Goal: Information Seeking & Learning: Learn about a topic

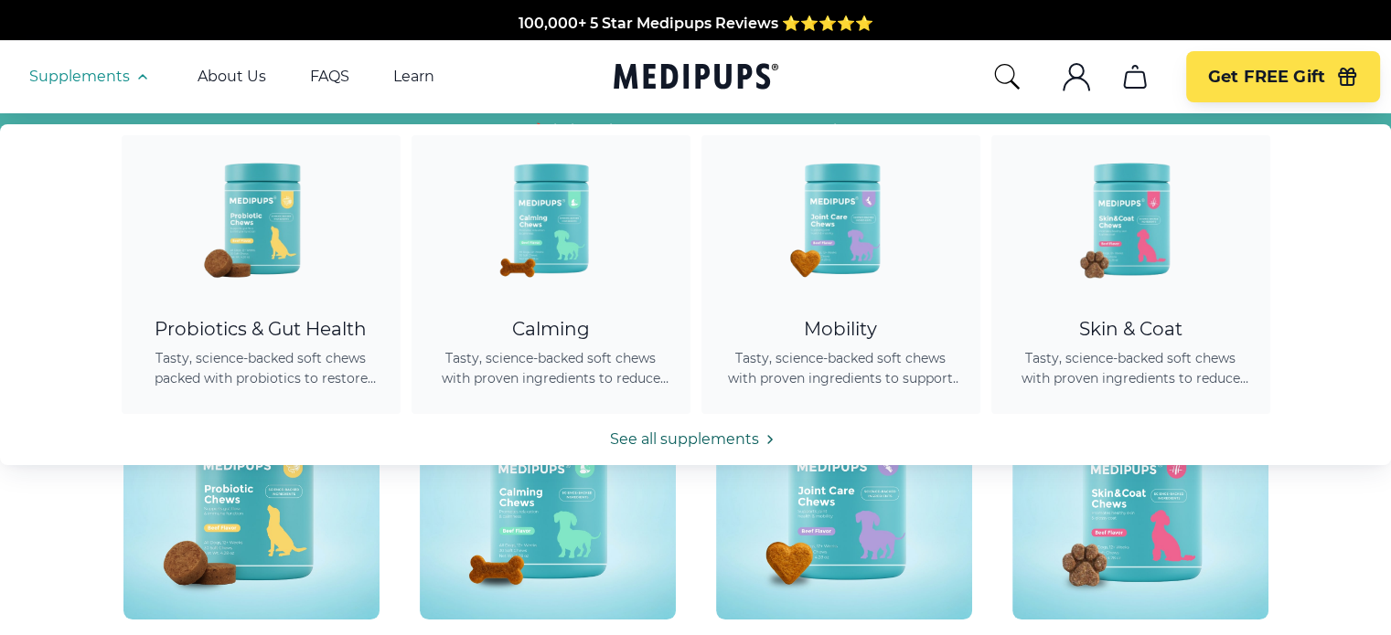
click at [655, 432] on link "See all supplements" at bounding box center [695, 440] width 1391 height 22
click at [662, 439] on link "See all supplements" at bounding box center [695, 440] width 1391 height 22
click at [767, 437] on icon at bounding box center [770, 440] width 22 height 22
click at [735, 437] on link "See all supplements" at bounding box center [695, 440] width 1391 height 22
click at [106, 86] on button "Supplements" at bounding box center [91, 77] width 124 height 22
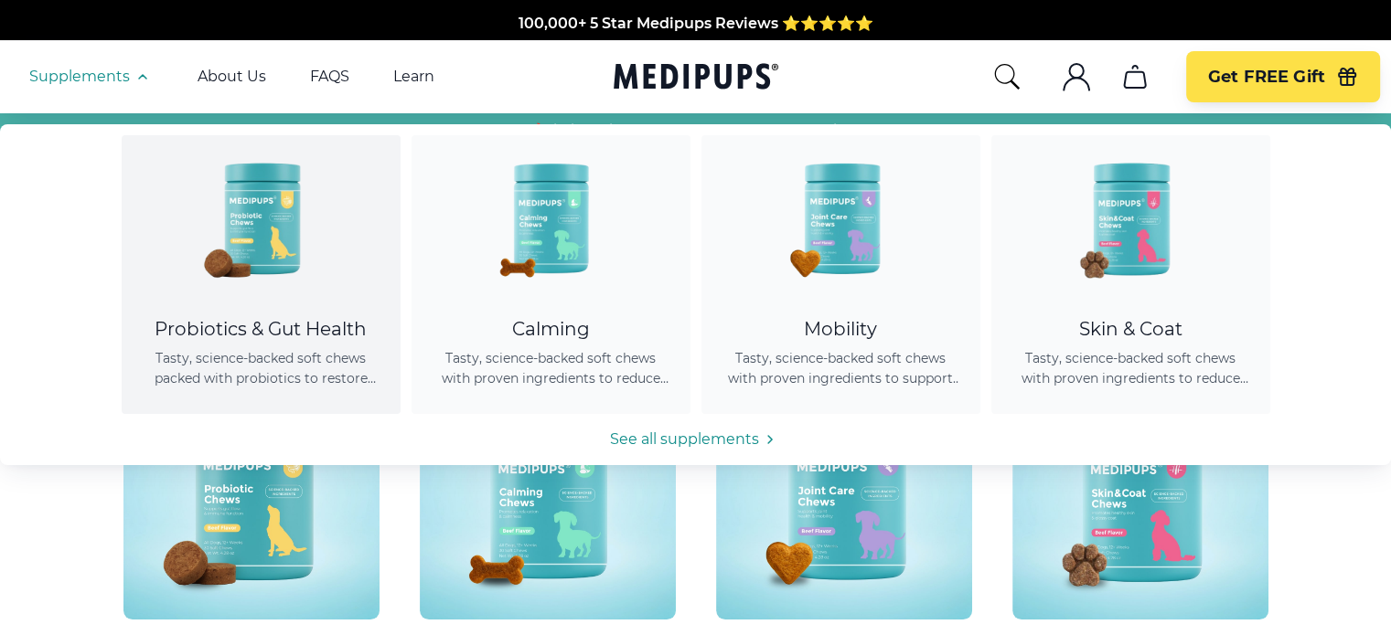
click at [283, 331] on div "Probiotics & Gut Health" at bounding box center [261, 329] width 235 height 23
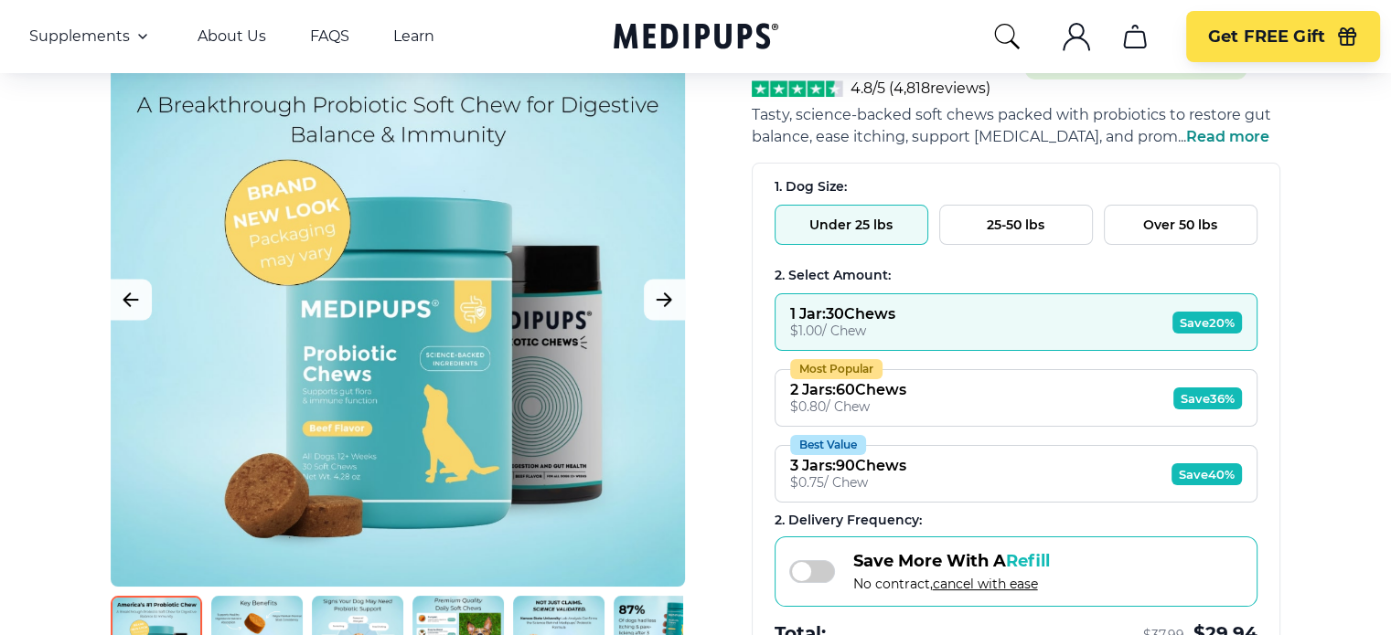
scroll to position [157, 0]
click at [845, 237] on button "Under 25 lbs" at bounding box center [851, 224] width 154 height 40
click at [1002, 227] on button "25-50 lbs" at bounding box center [1016, 224] width 154 height 40
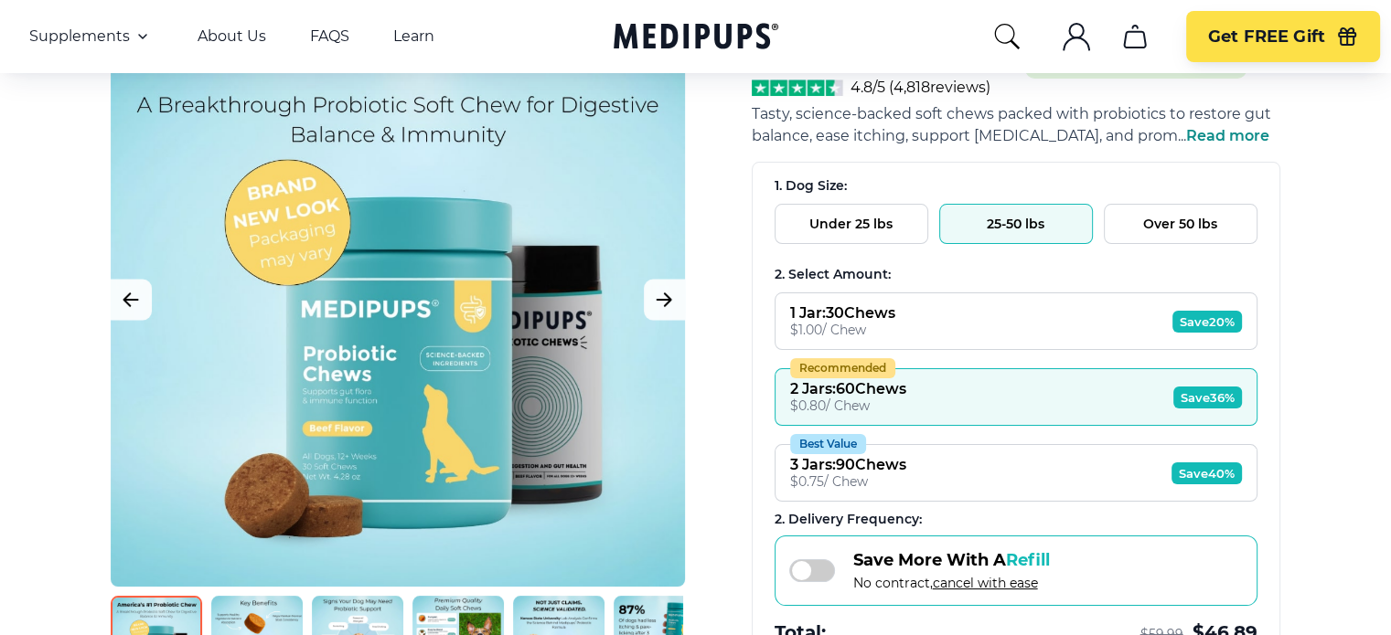
click at [1159, 230] on button "Over 50 lbs" at bounding box center [1180, 224] width 154 height 40
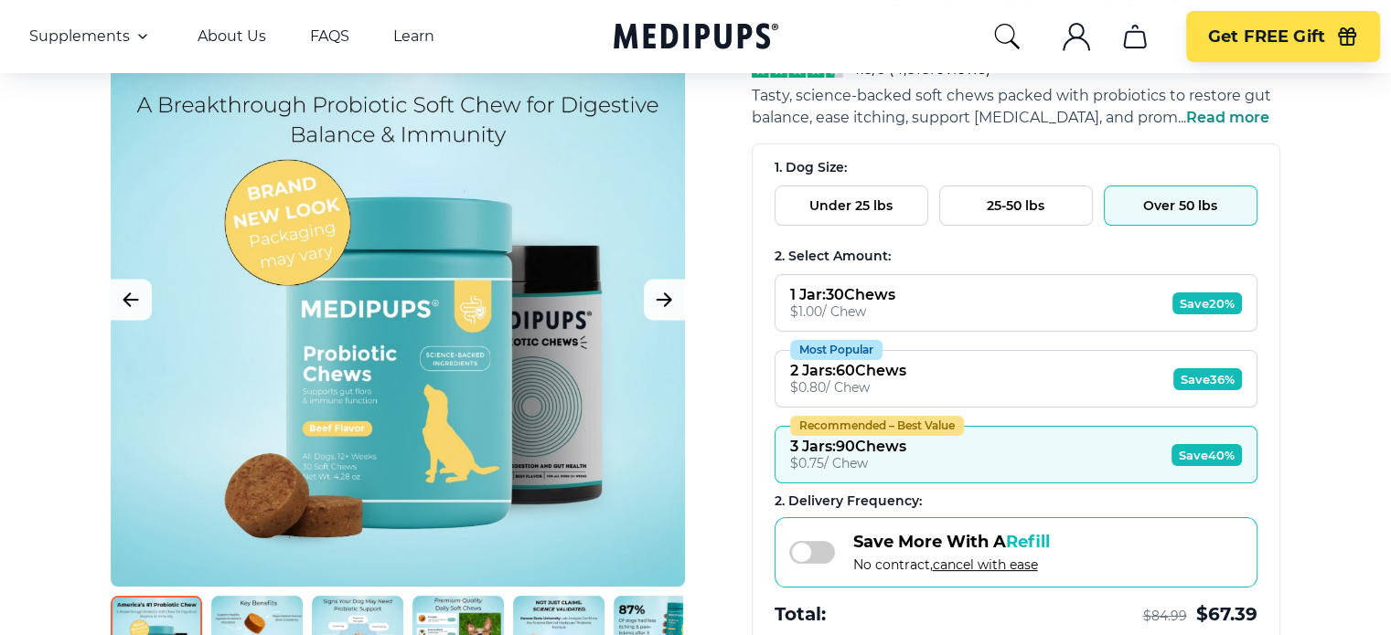
scroll to position [175, 0]
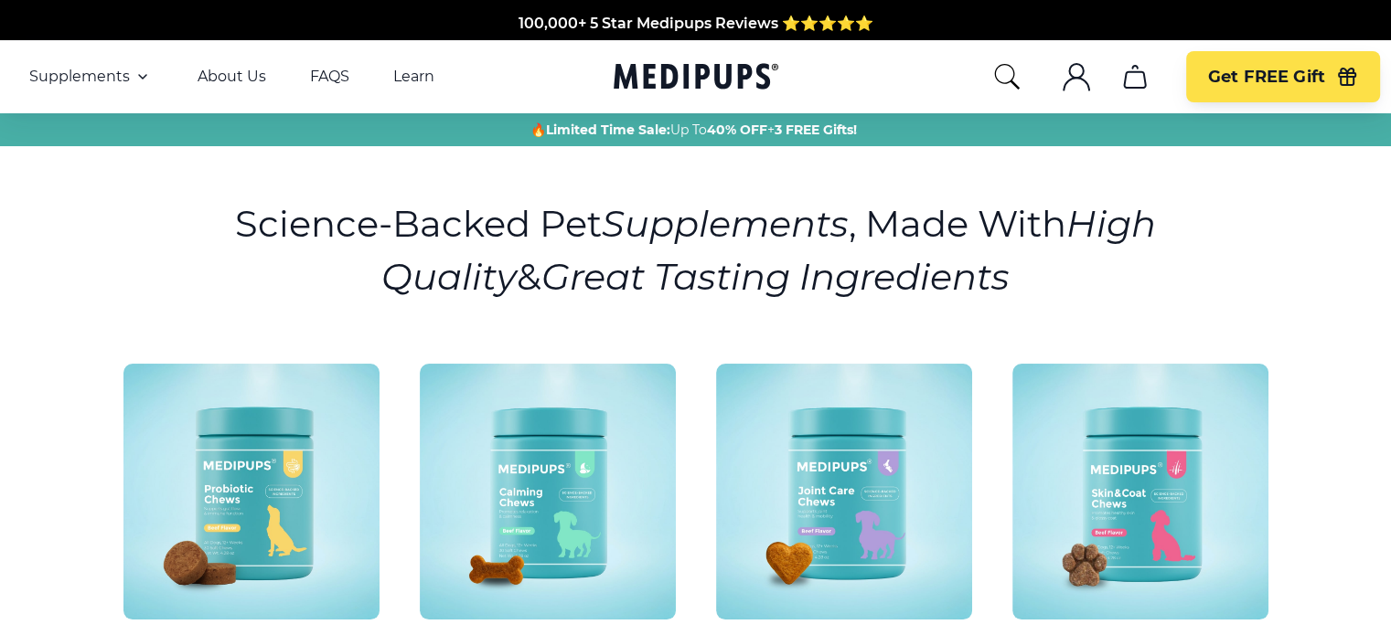
scroll to position [247, 0]
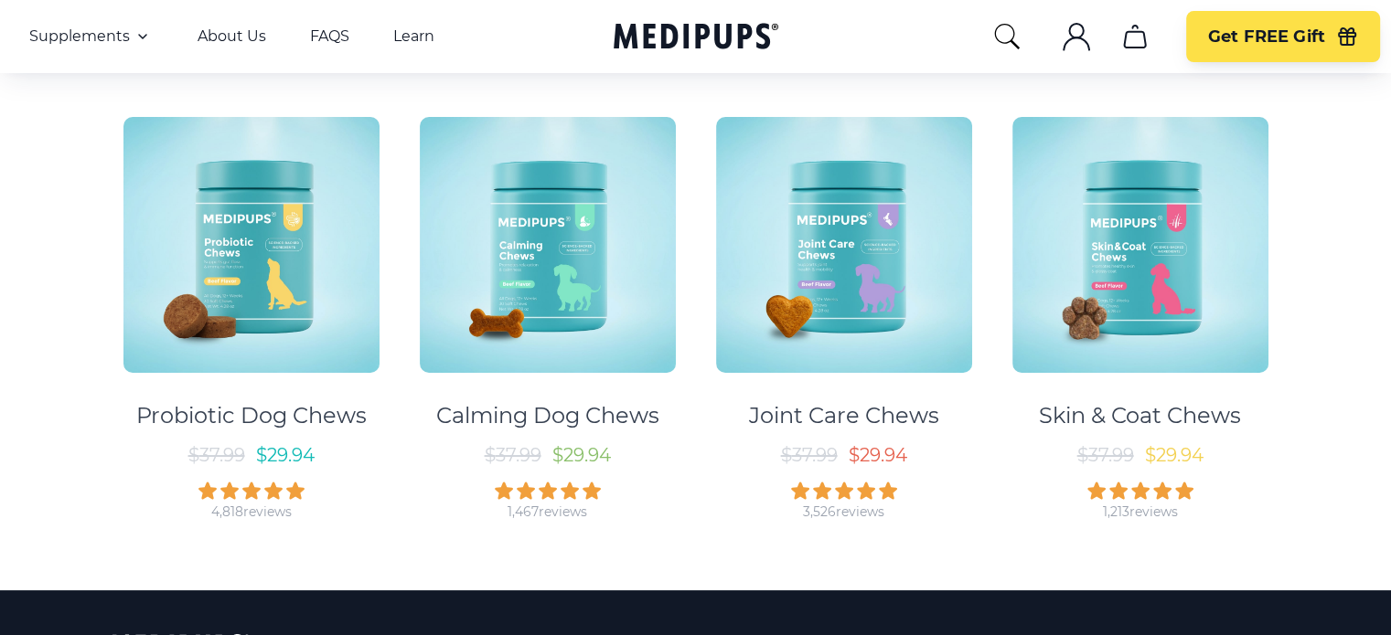
click at [522, 411] on div "Calming Dog Chews" at bounding box center [547, 415] width 223 height 27
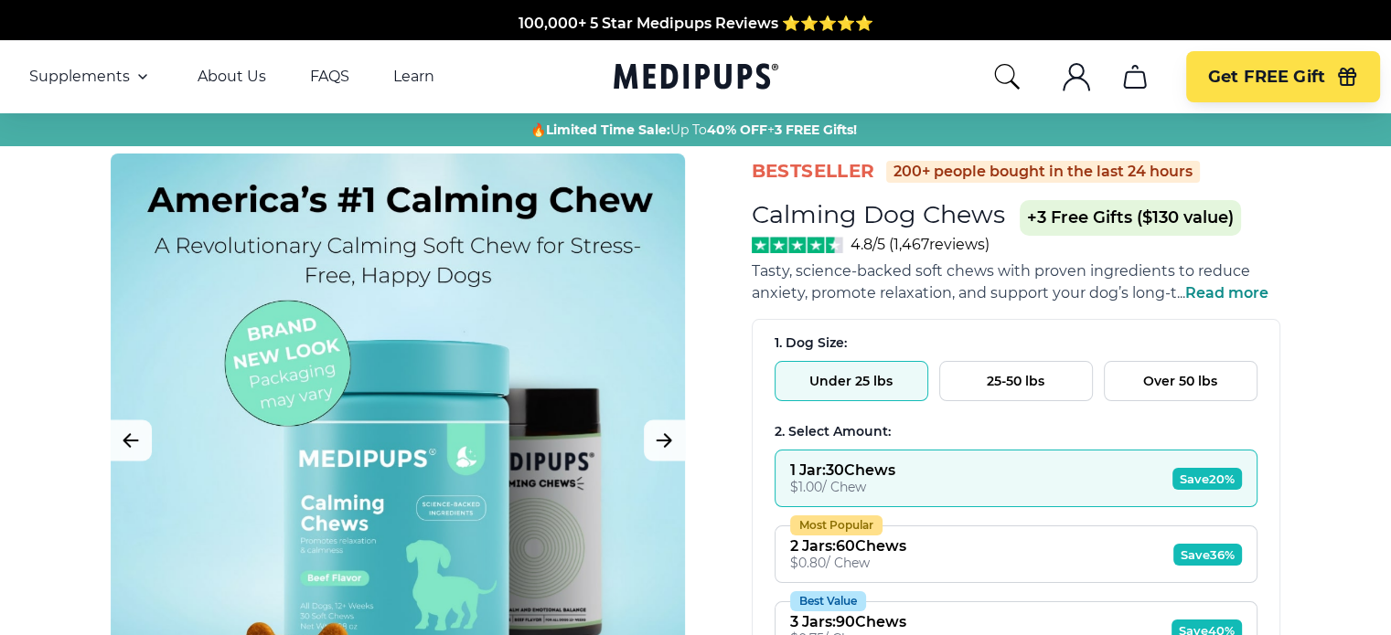
click at [985, 383] on button "25-50 lbs" at bounding box center [1016, 381] width 154 height 40
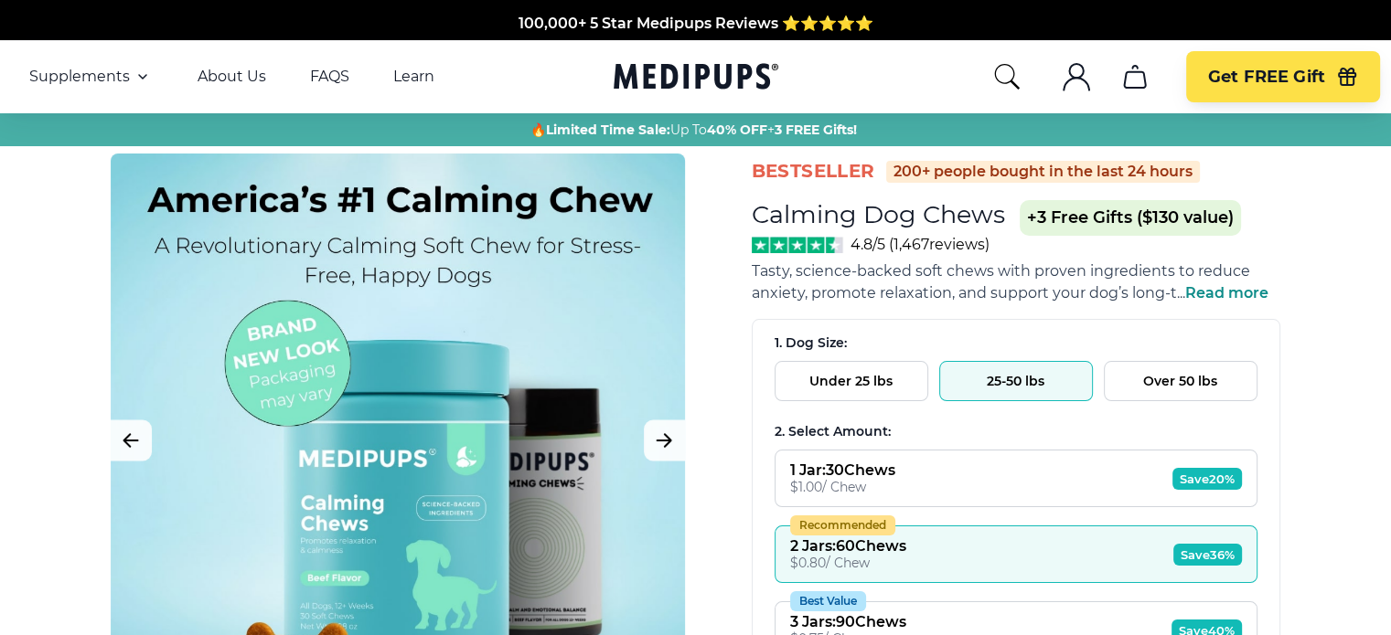
click at [1178, 385] on button "Over 50 lbs" at bounding box center [1180, 381] width 154 height 40
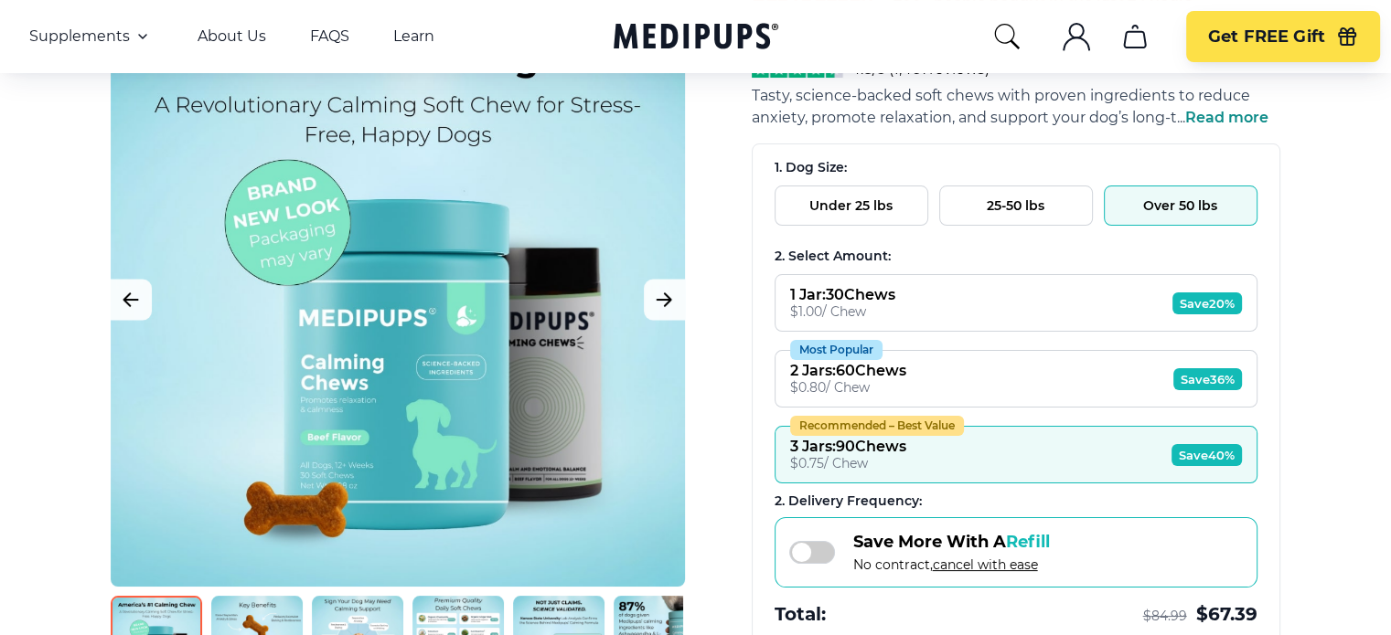
scroll to position [186, 0]
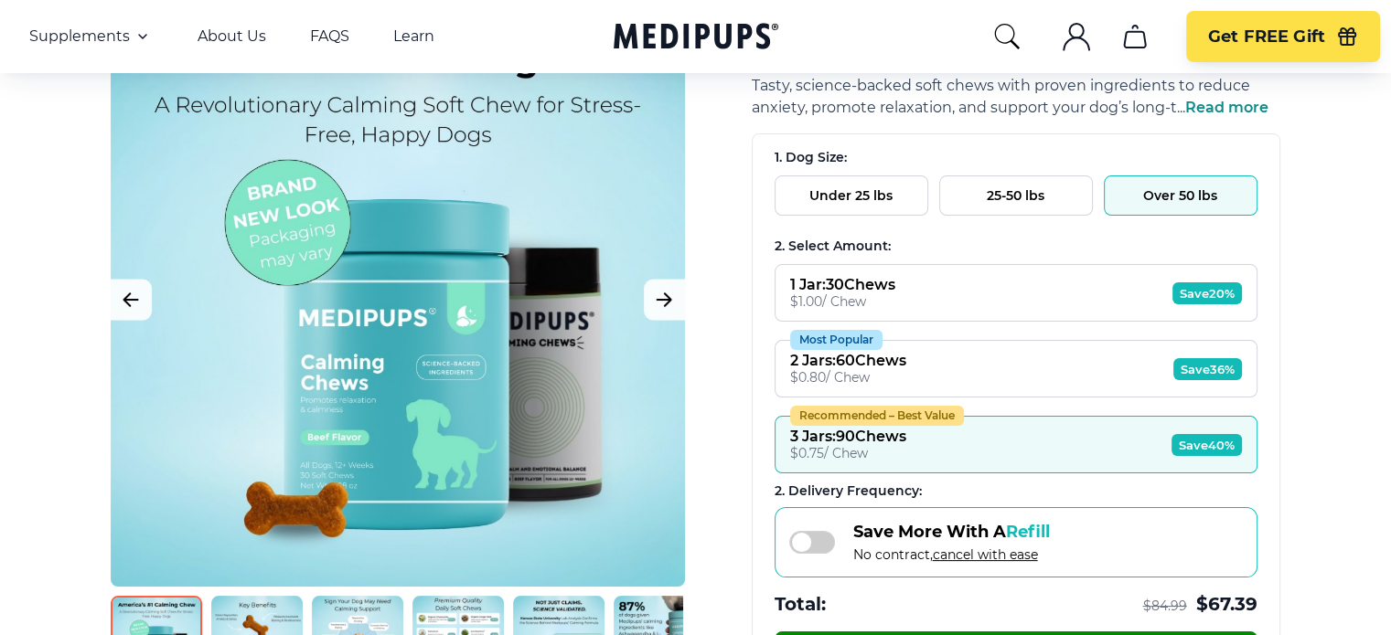
click at [878, 192] on button "Under 25 lbs" at bounding box center [851, 196] width 154 height 40
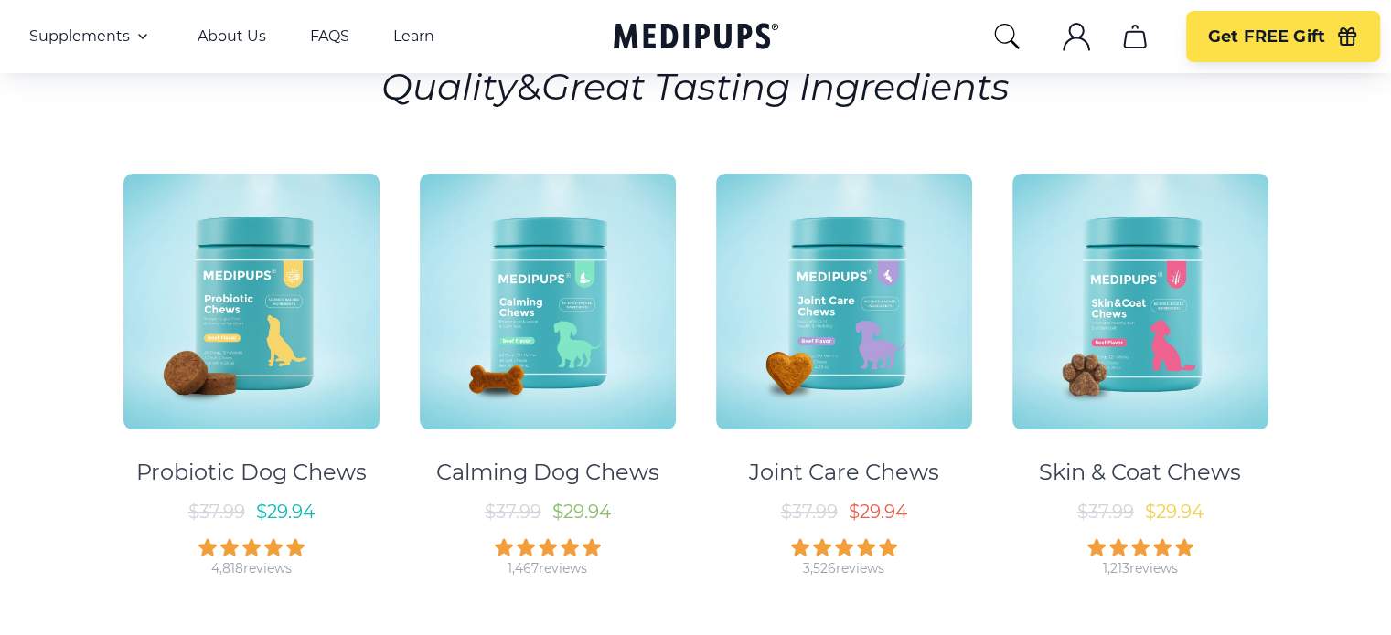
scroll to position [192, 0]
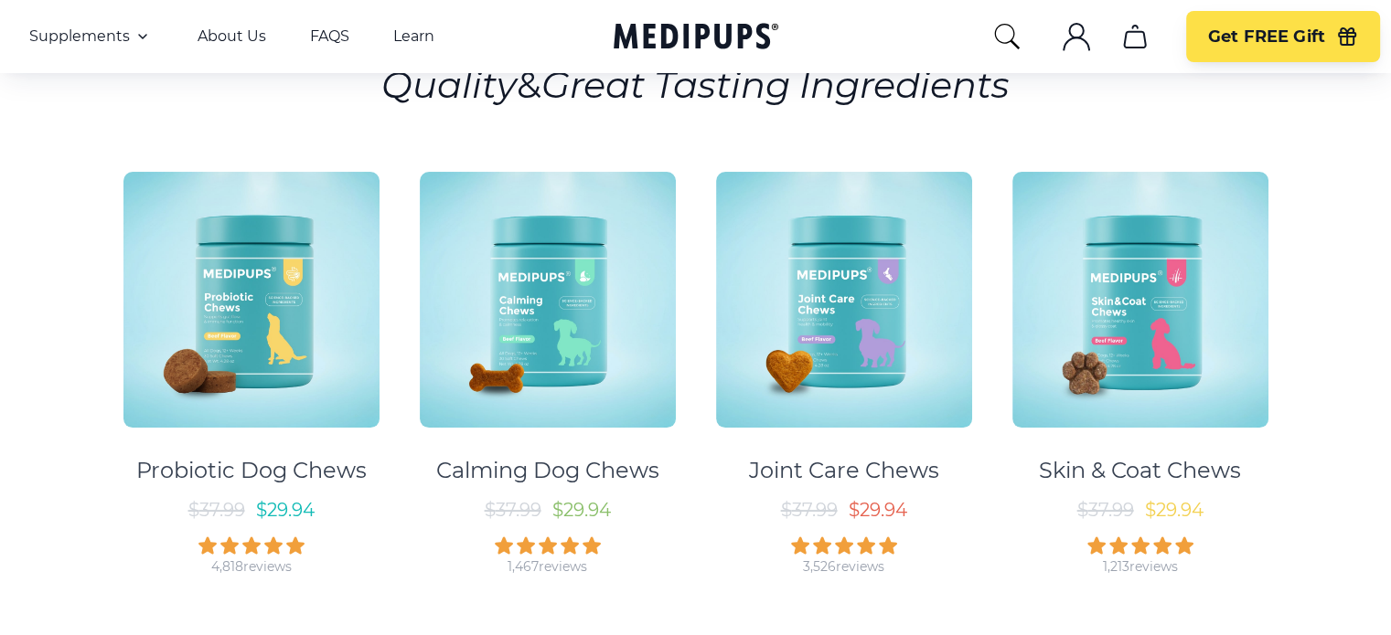
click at [871, 403] on img at bounding box center [844, 300] width 256 height 256
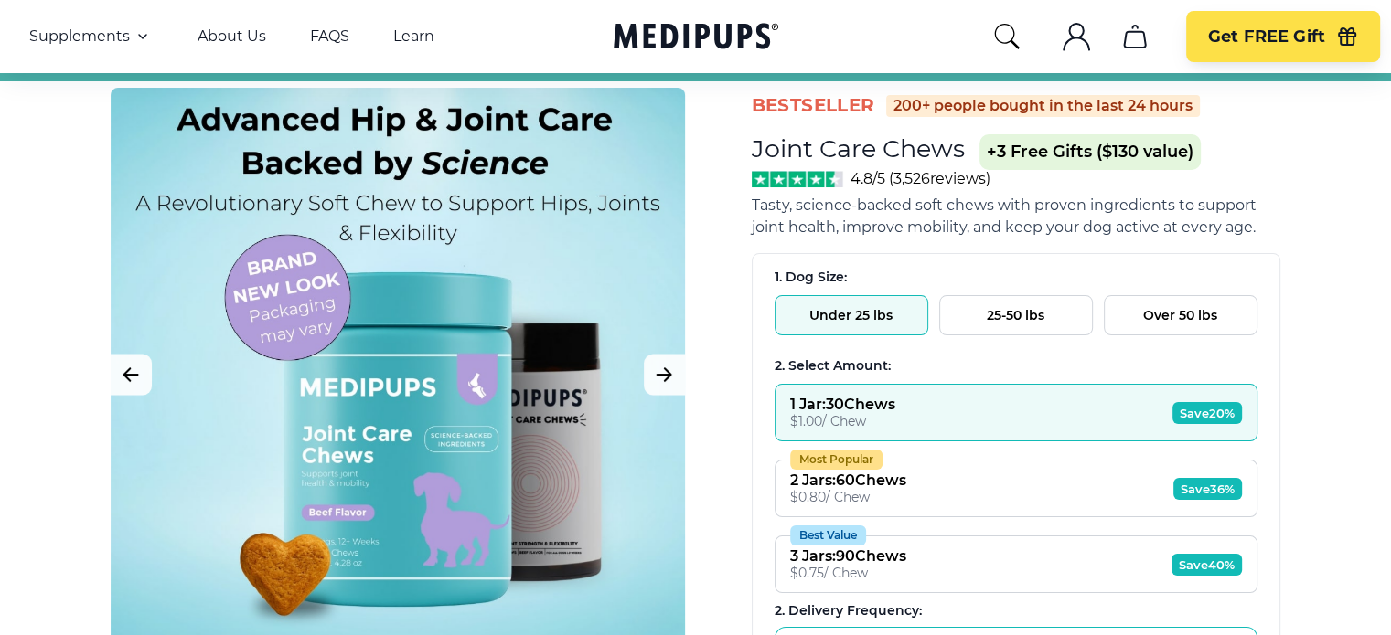
scroll to position [51, 0]
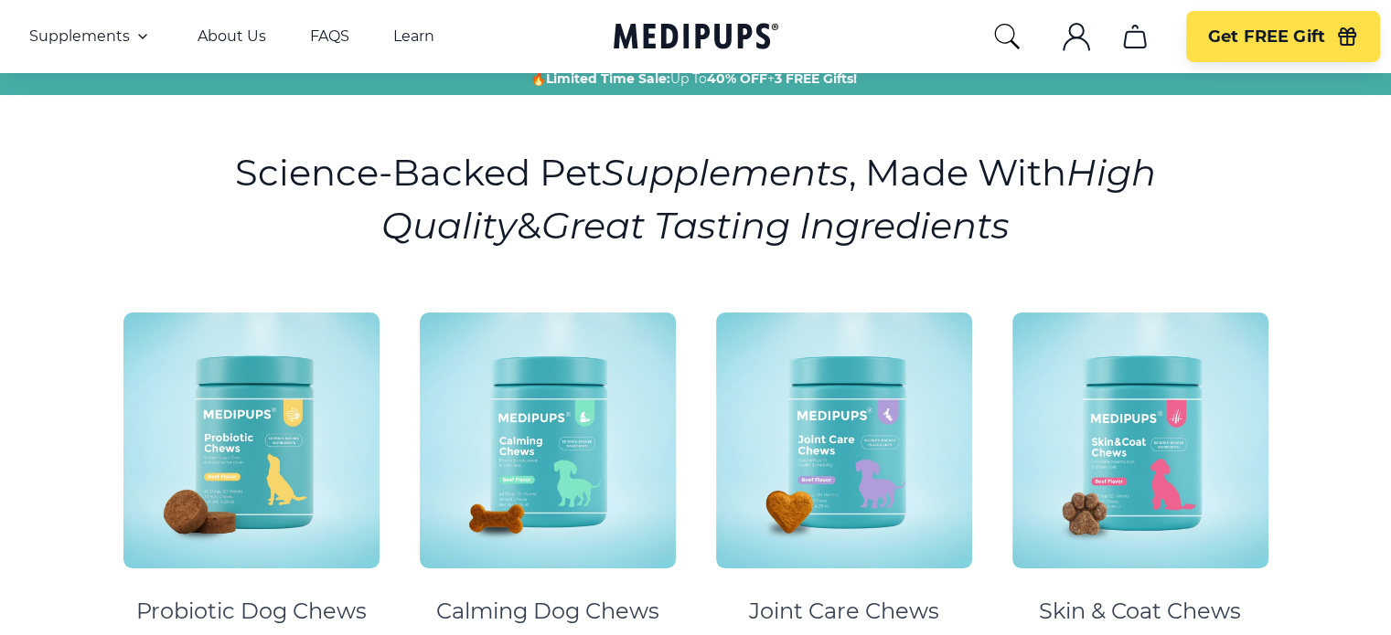
scroll to position [192, 0]
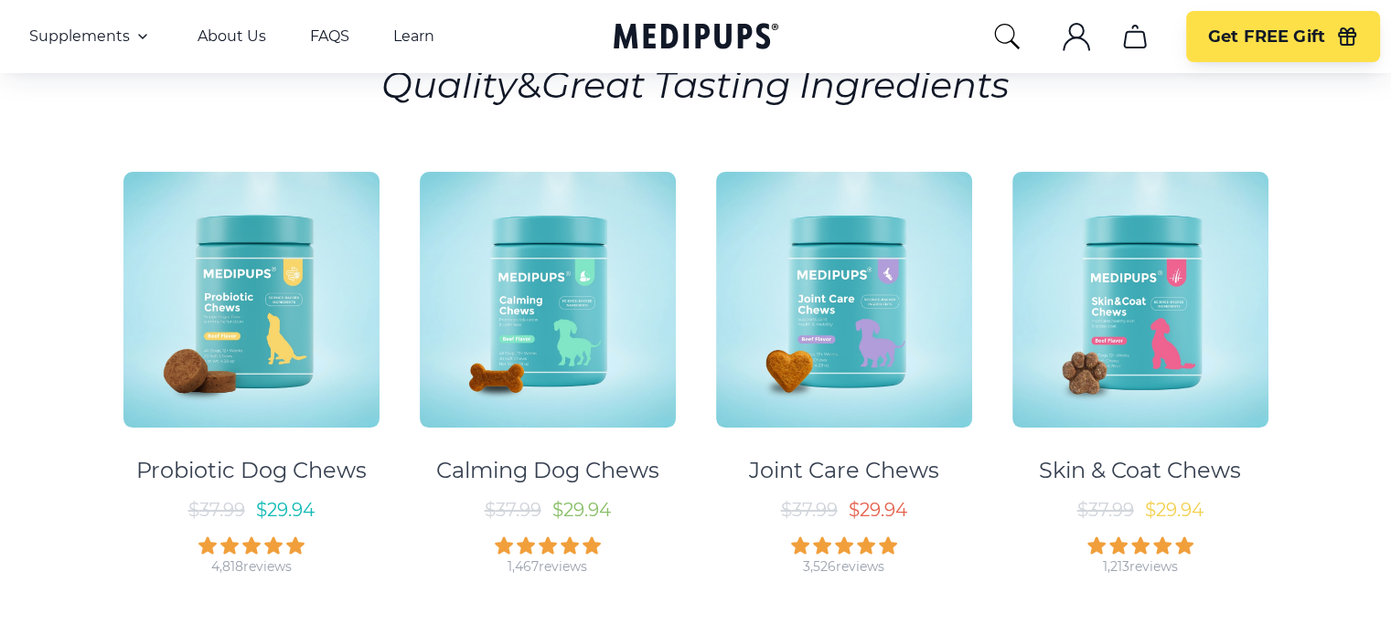
click at [1171, 329] on img at bounding box center [1140, 300] width 256 height 256
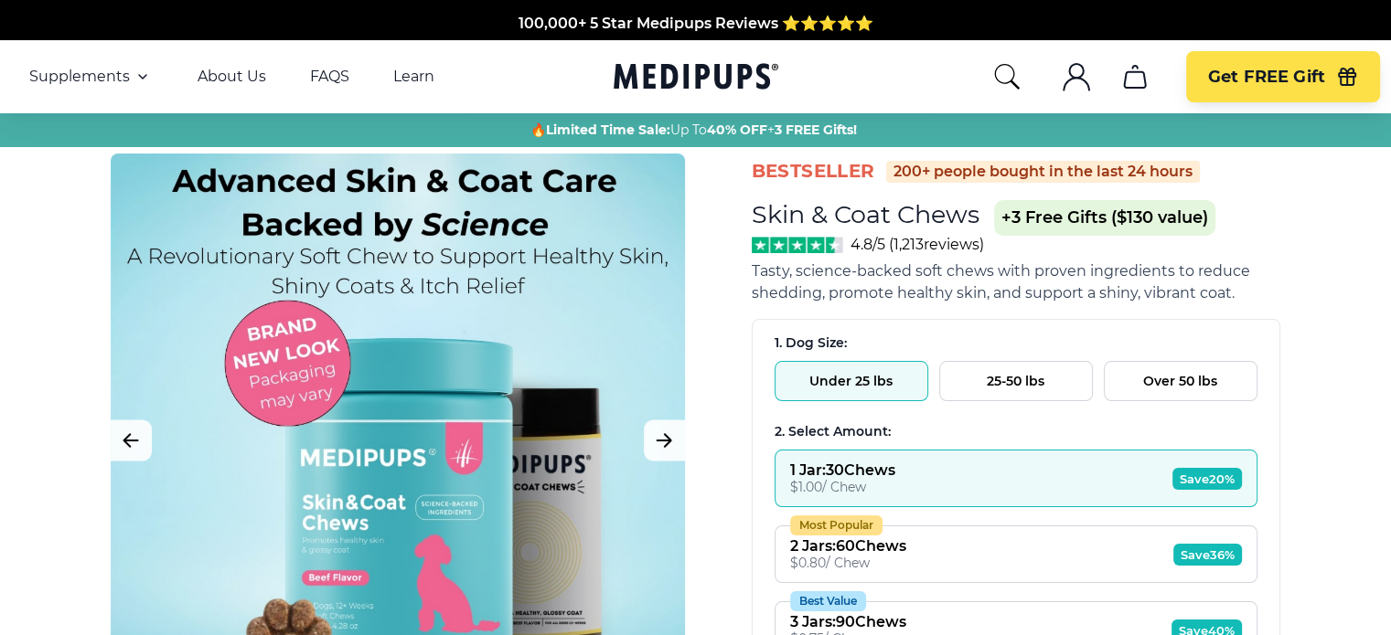
scroll to position [192, 0]
